Goal: Information Seeking & Learning: Find specific fact

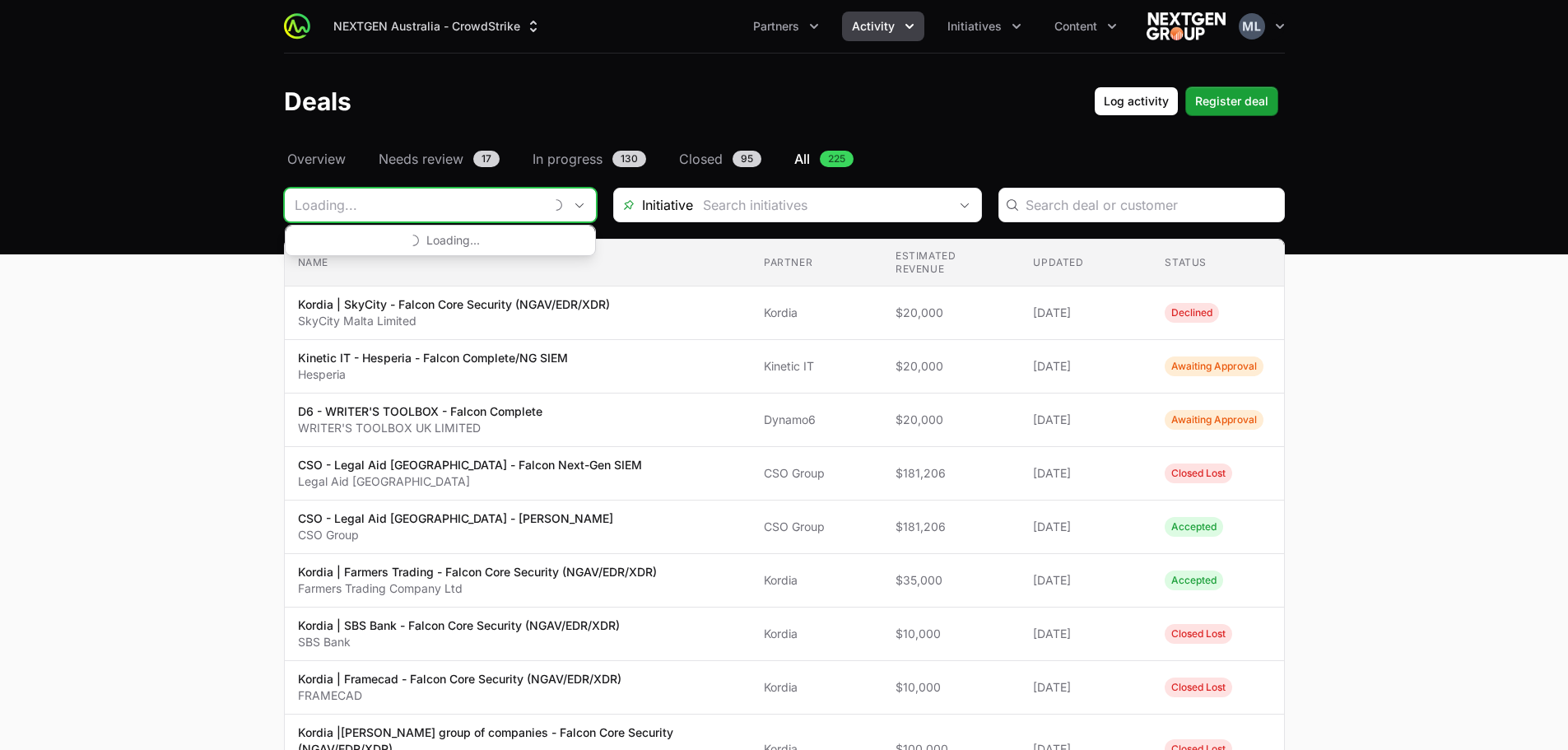
click at [540, 199] on input "Deals Filters" at bounding box center [414, 205] width 259 height 33
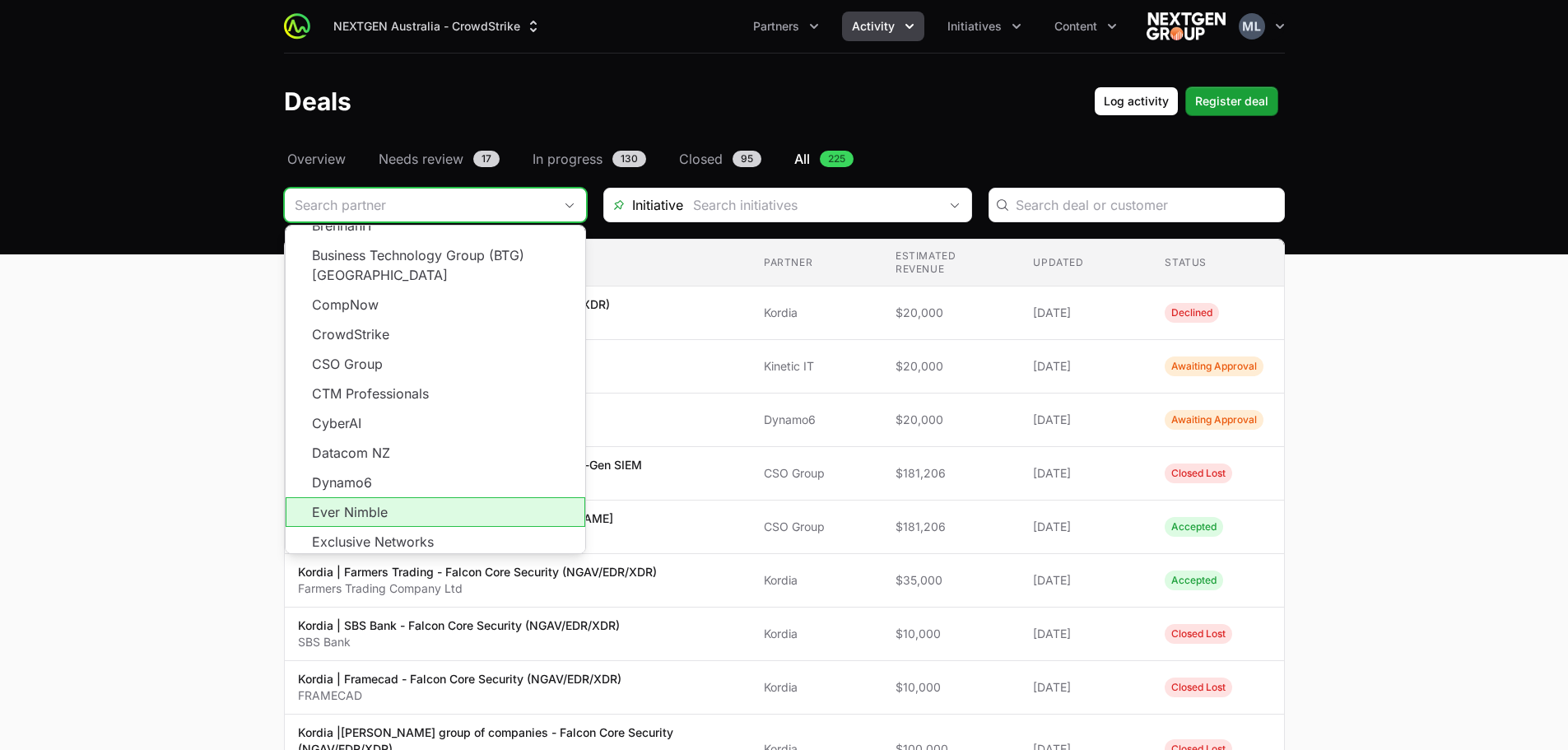
scroll to position [297, 0]
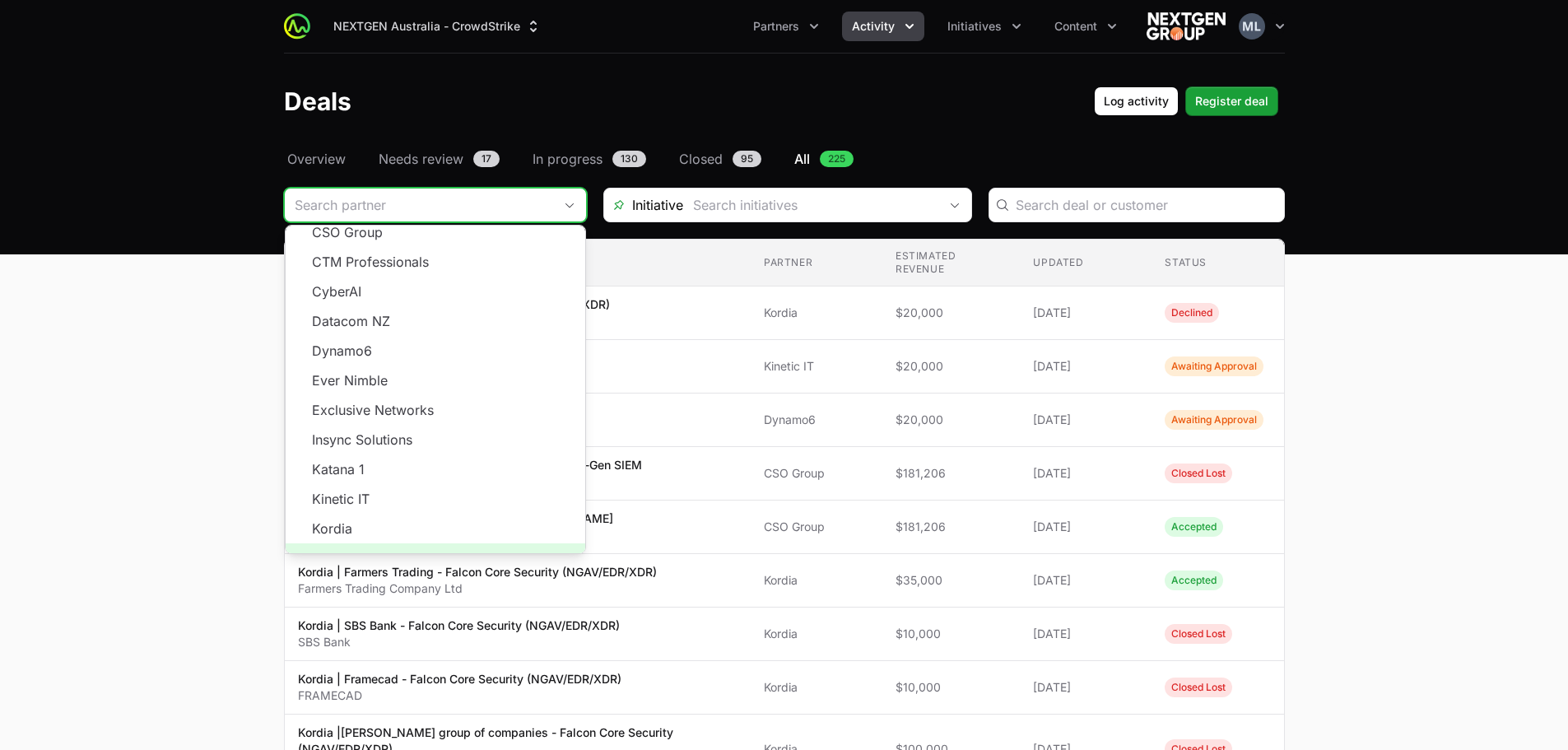
click at [417, 544] on span "Load more" at bounding box center [435, 558] width 300 height 30
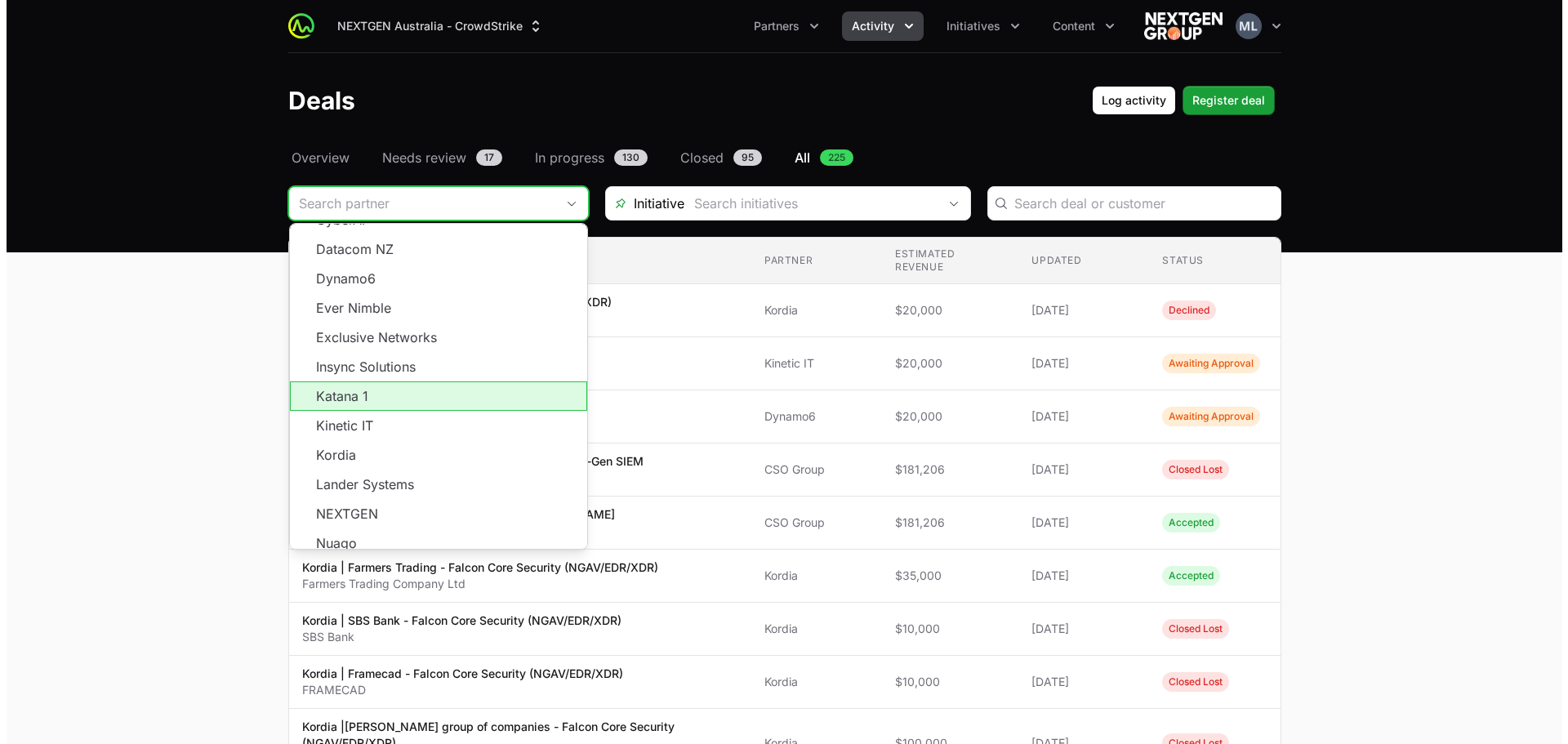
scroll to position [620, 0]
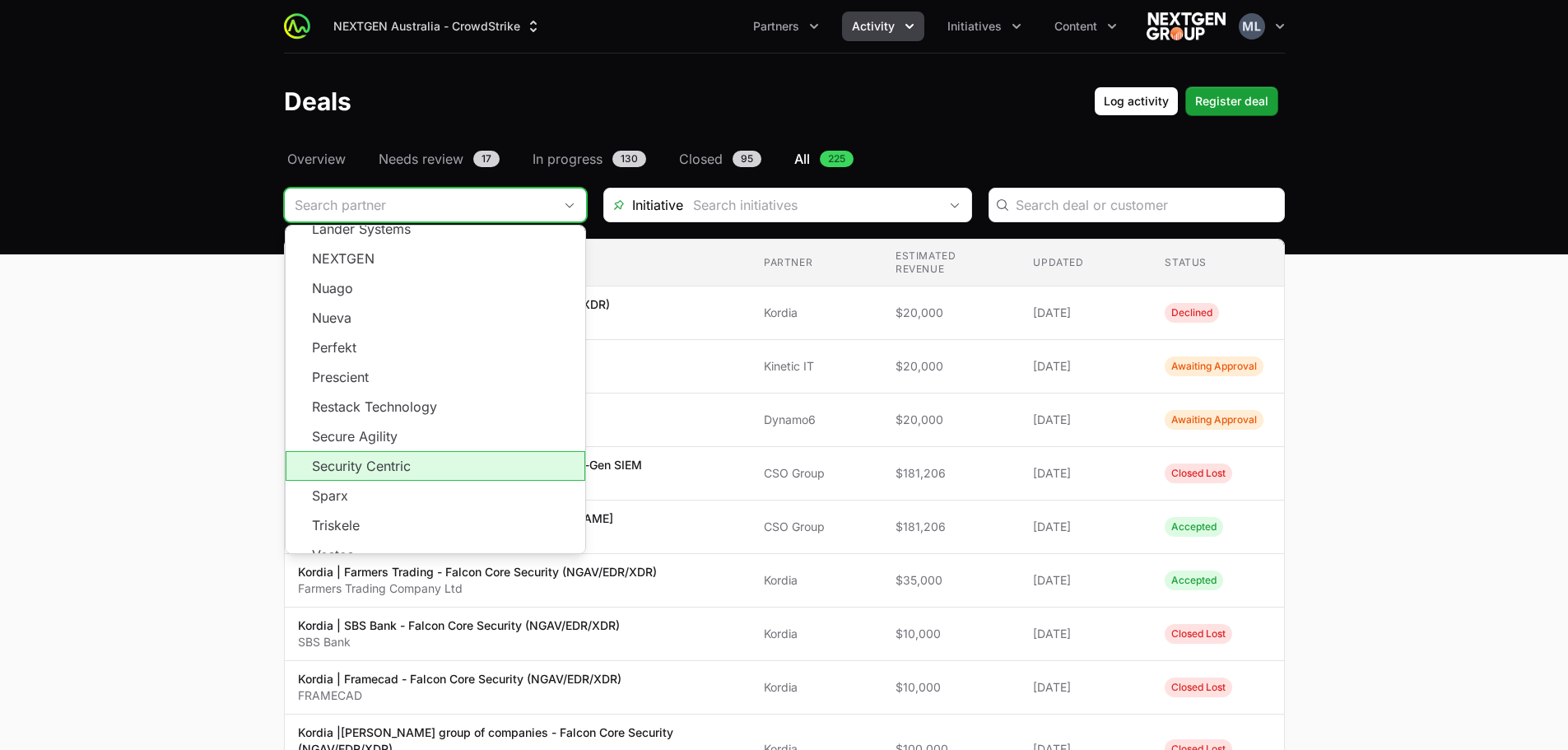
click at [394, 456] on li "Security Centric" at bounding box center [435, 466] width 300 height 30
type input "Security Centric"
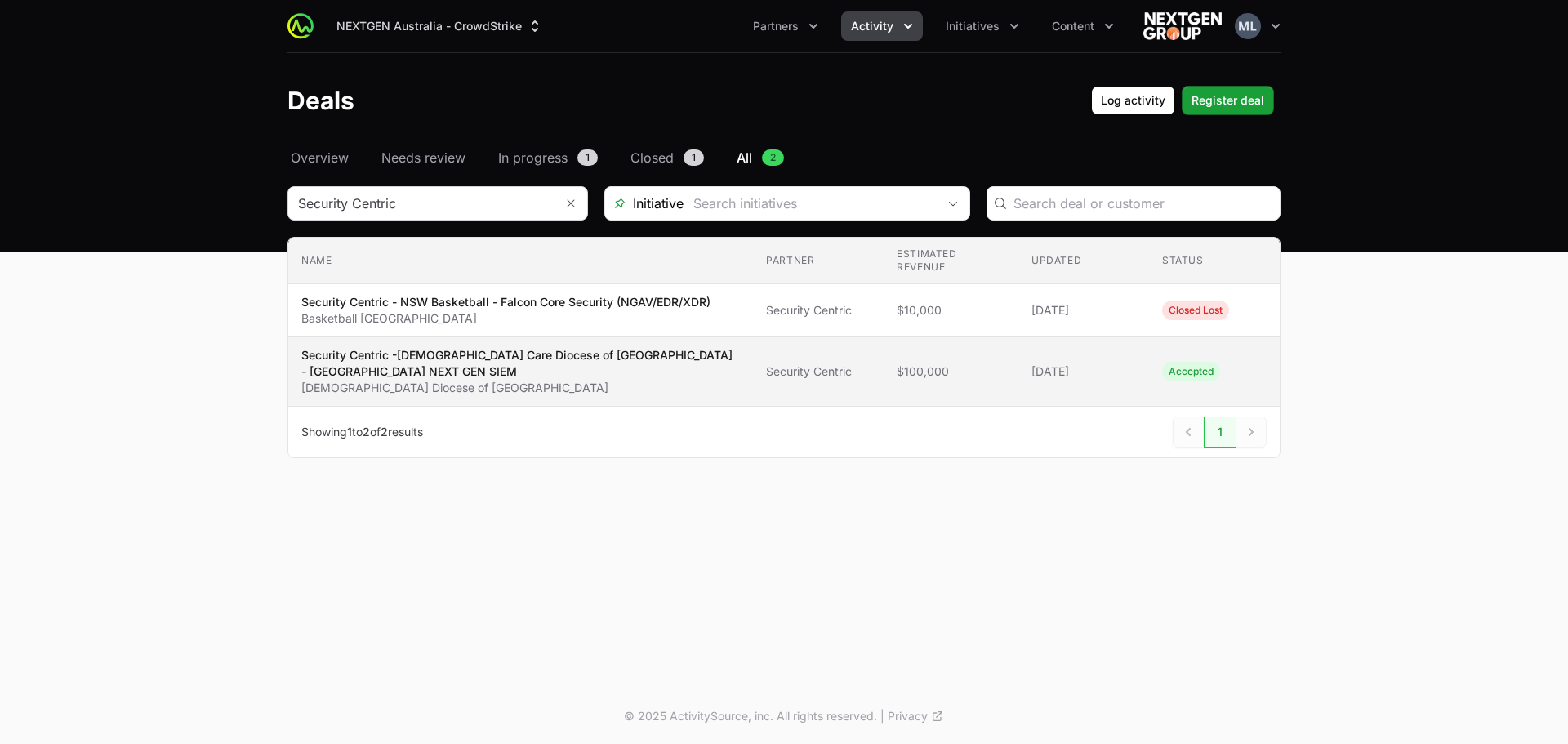
click at [556, 361] on p "Security Centric -[DEMOGRAPHIC_DATA] Care Diocese of [GEOGRAPHIC_DATA] - [GEOGR…" at bounding box center [520, 363] width 439 height 33
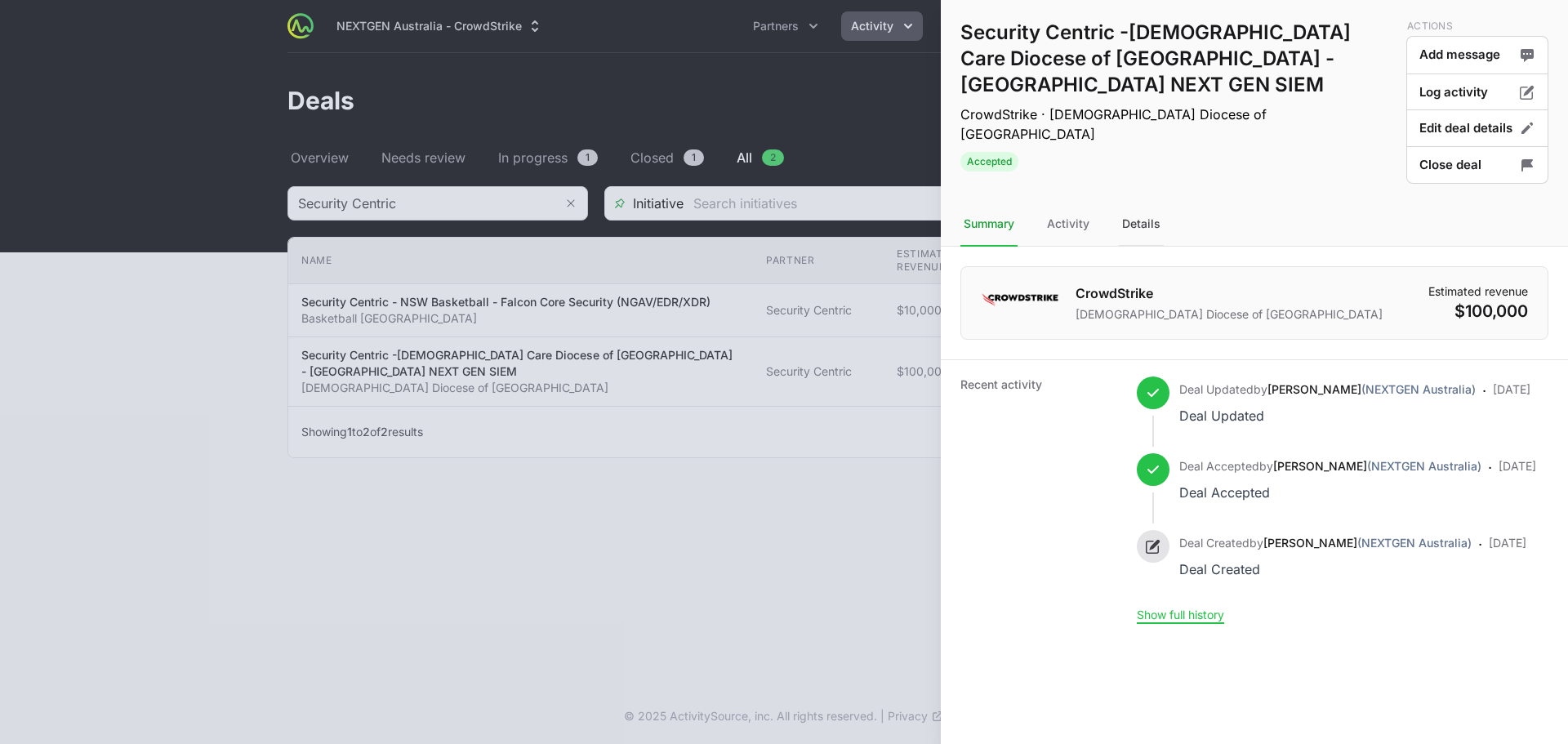
click at [1139, 220] on div "Details" at bounding box center [1141, 225] width 45 height 44
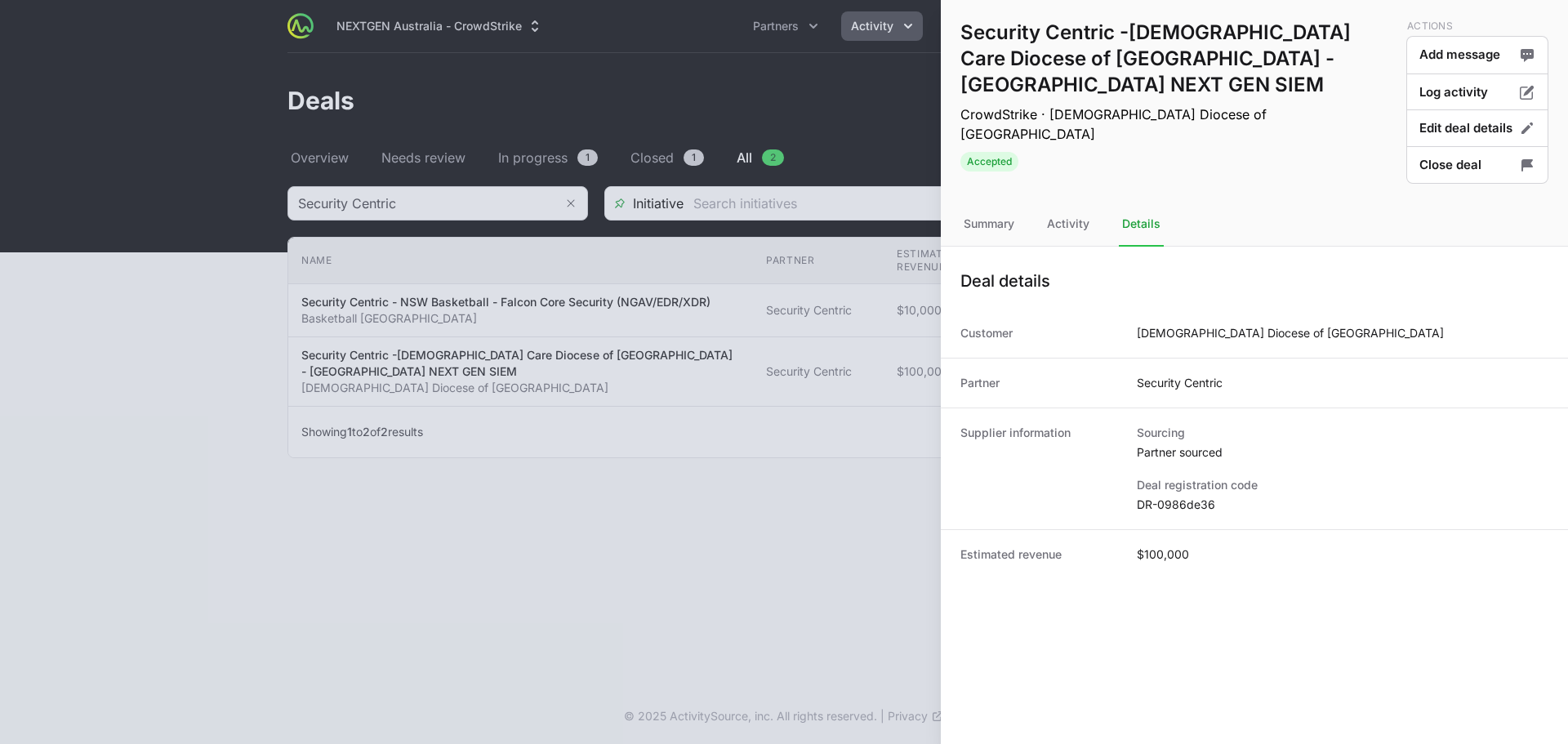
click at [1182, 507] on dd "DR-0986de36" at bounding box center [1343, 505] width 411 height 16
click at [1182, 504] on dd "DR-0986de36" at bounding box center [1343, 505] width 411 height 16
click at [1182, 501] on dd "DR-0986de36" at bounding box center [1343, 505] width 411 height 16
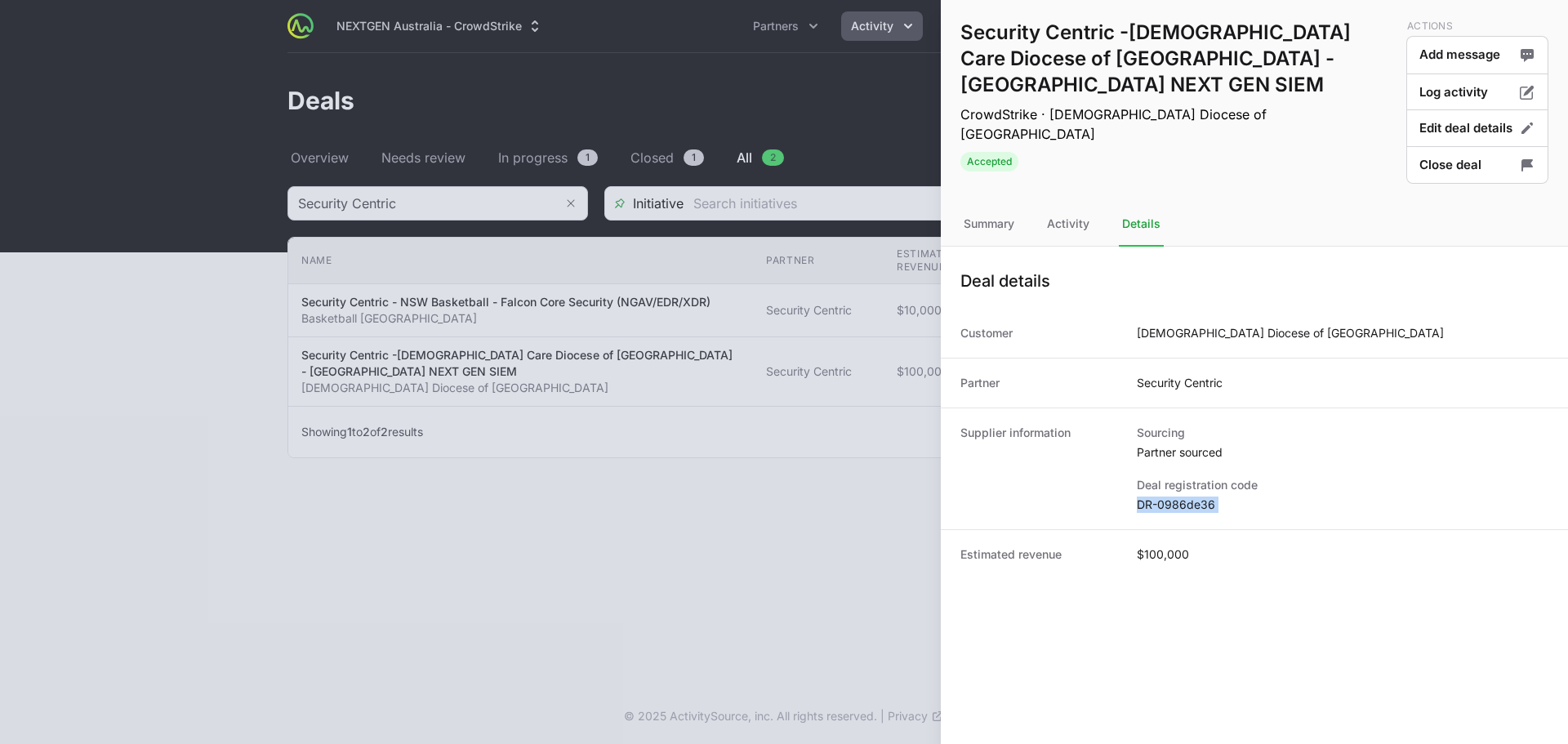
click at [1182, 501] on dd "DR-0986de36" at bounding box center [1343, 505] width 411 height 16
copy dl "DR-0986de36"
